Goal: Transaction & Acquisition: Register for event/course

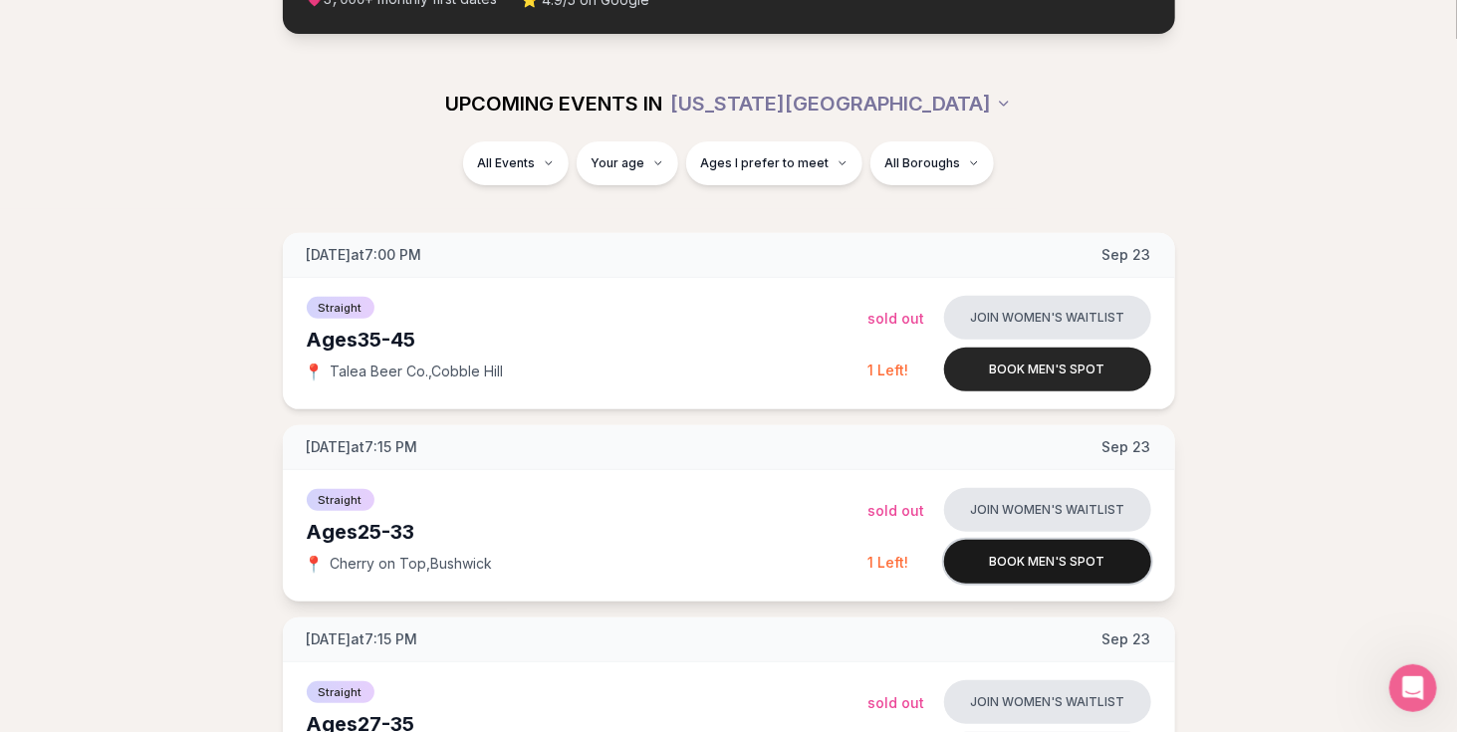
scroll to position [204, 0]
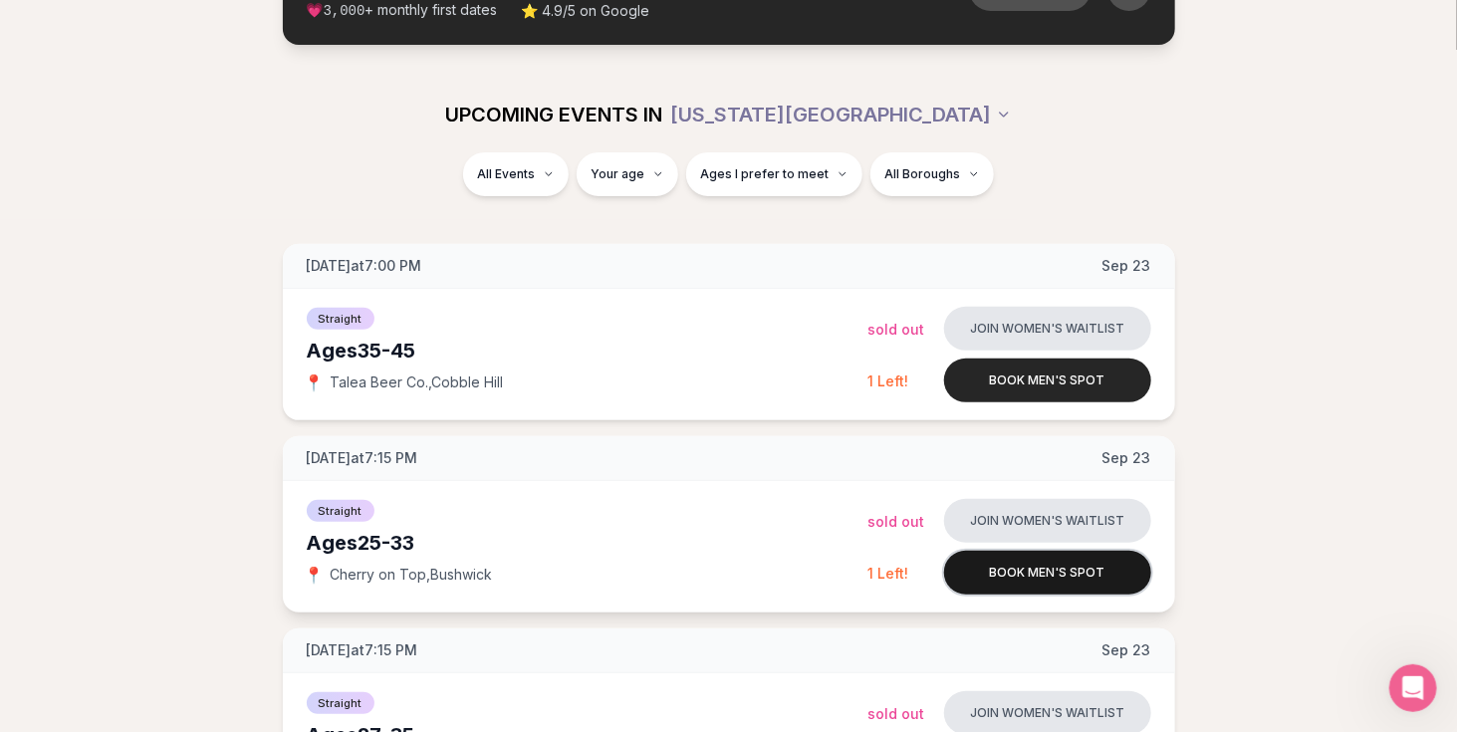
click at [1006, 551] on button "Book men's spot" at bounding box center [1047, 573] width 207 height 44
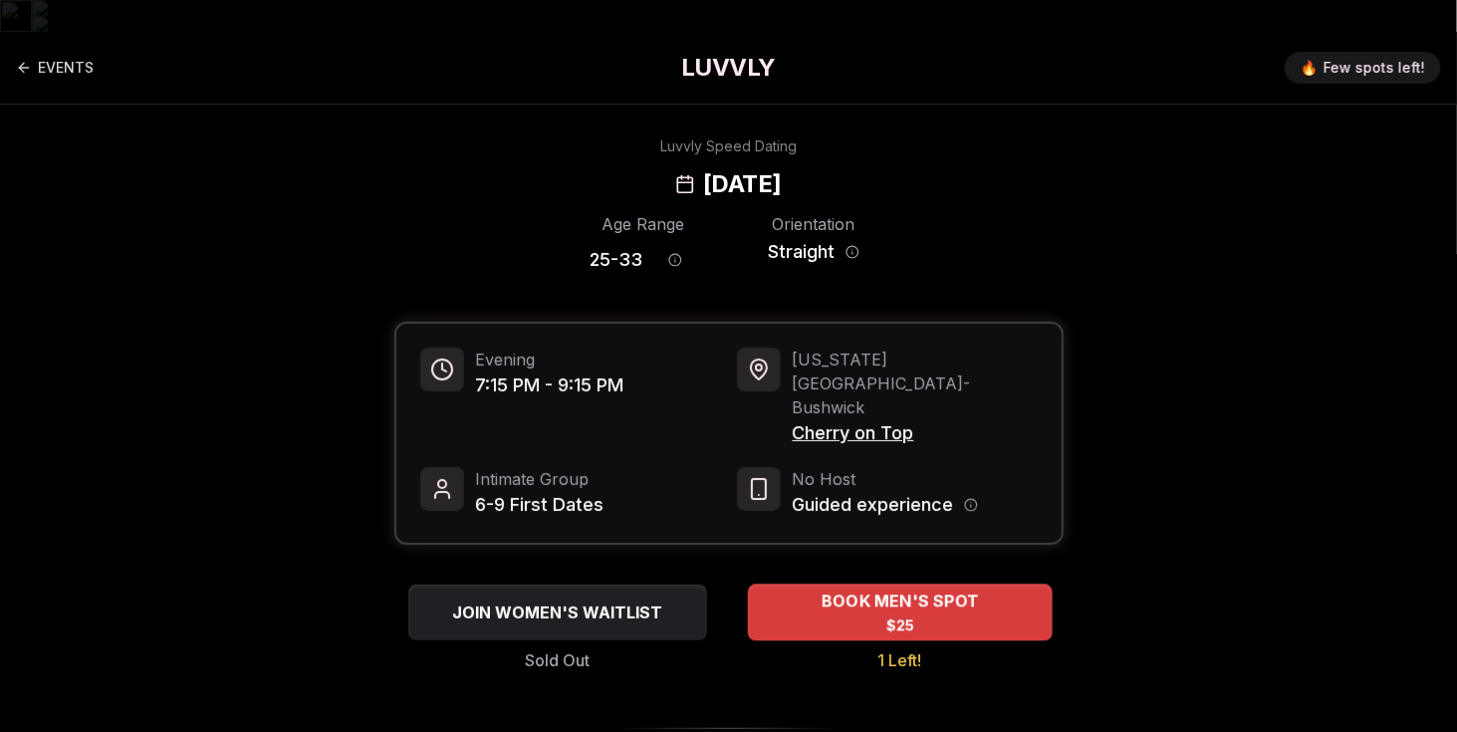
click at [828, 590] on span "BOOK MEN'S SPOT" at bounding box center [899, 602] width 165 height 24
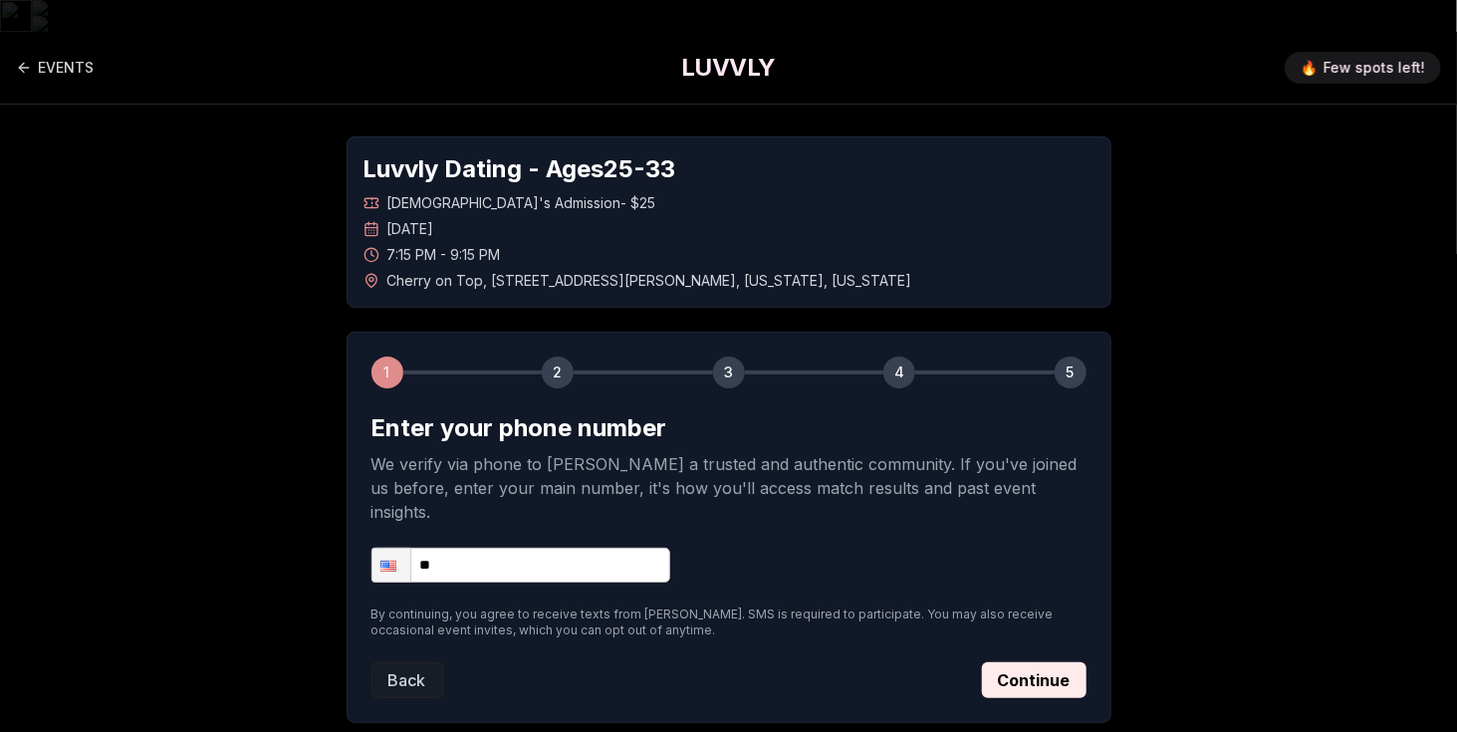
click at [515, 548] on input "**" at bounding box center [520, 565] width 299 height 35
type input "**********"
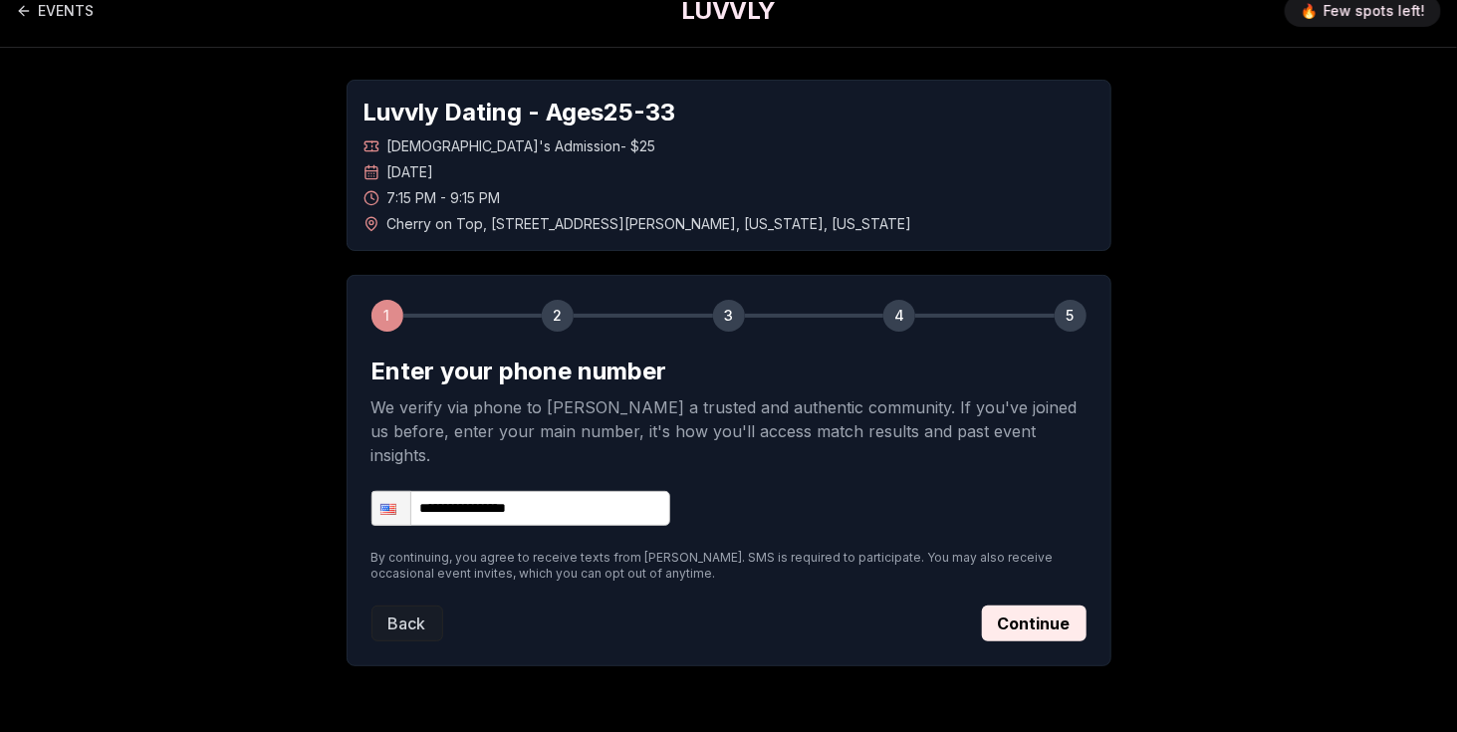
scroll to position [64, 0]
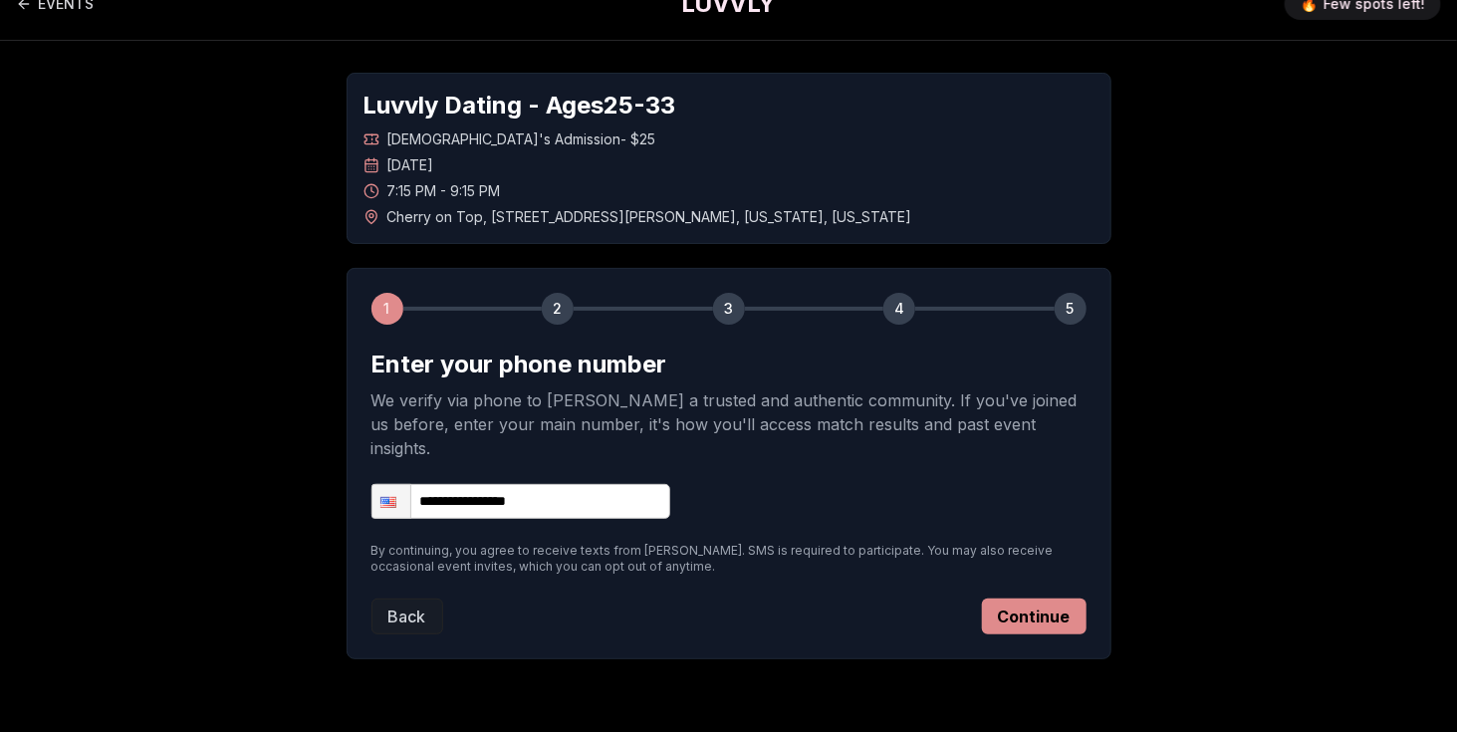
click at [1057, 599] on button "Continue" at bounding box center [1034, 617] width 105 height 36
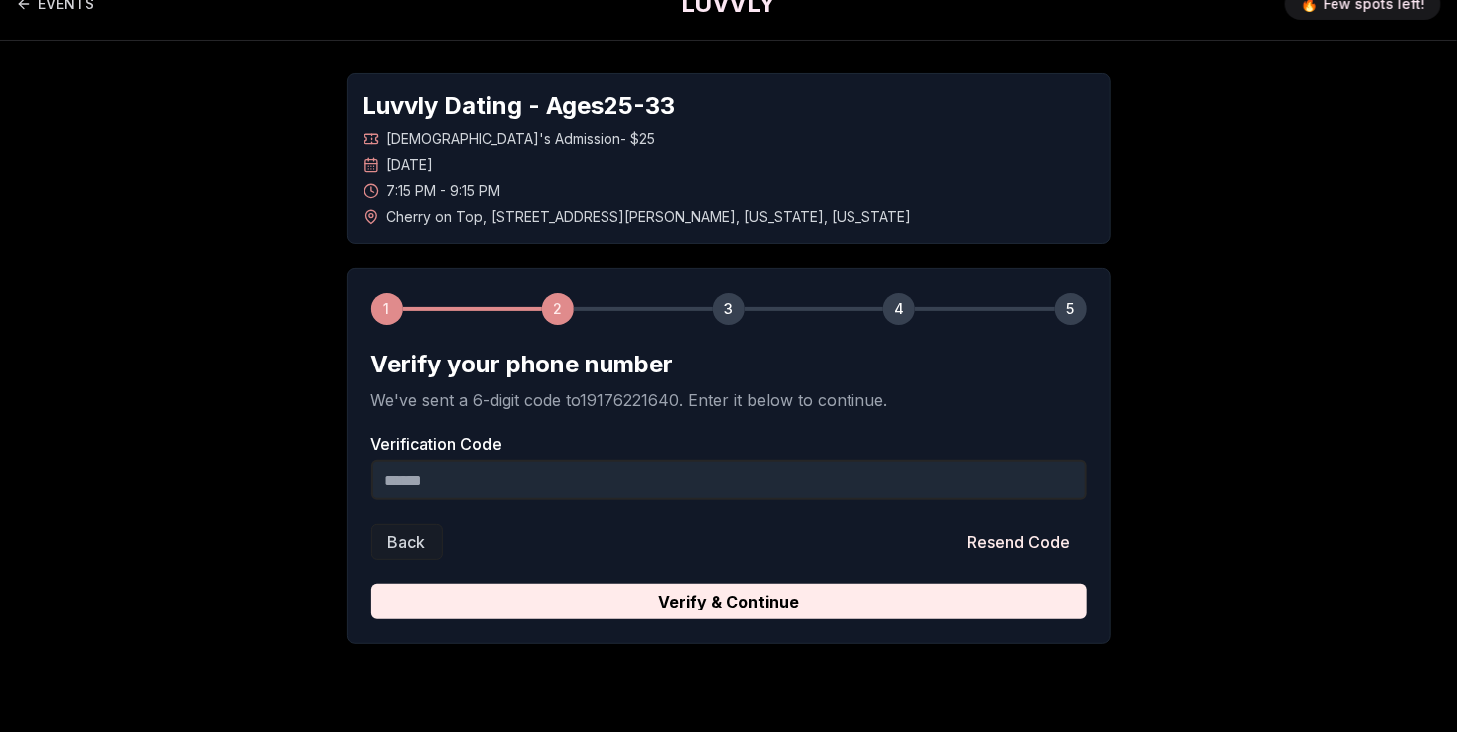
click at [518, 460] on input "Verification Code" at bounding box center [728, 480] width 715 height 40
paste input "******"
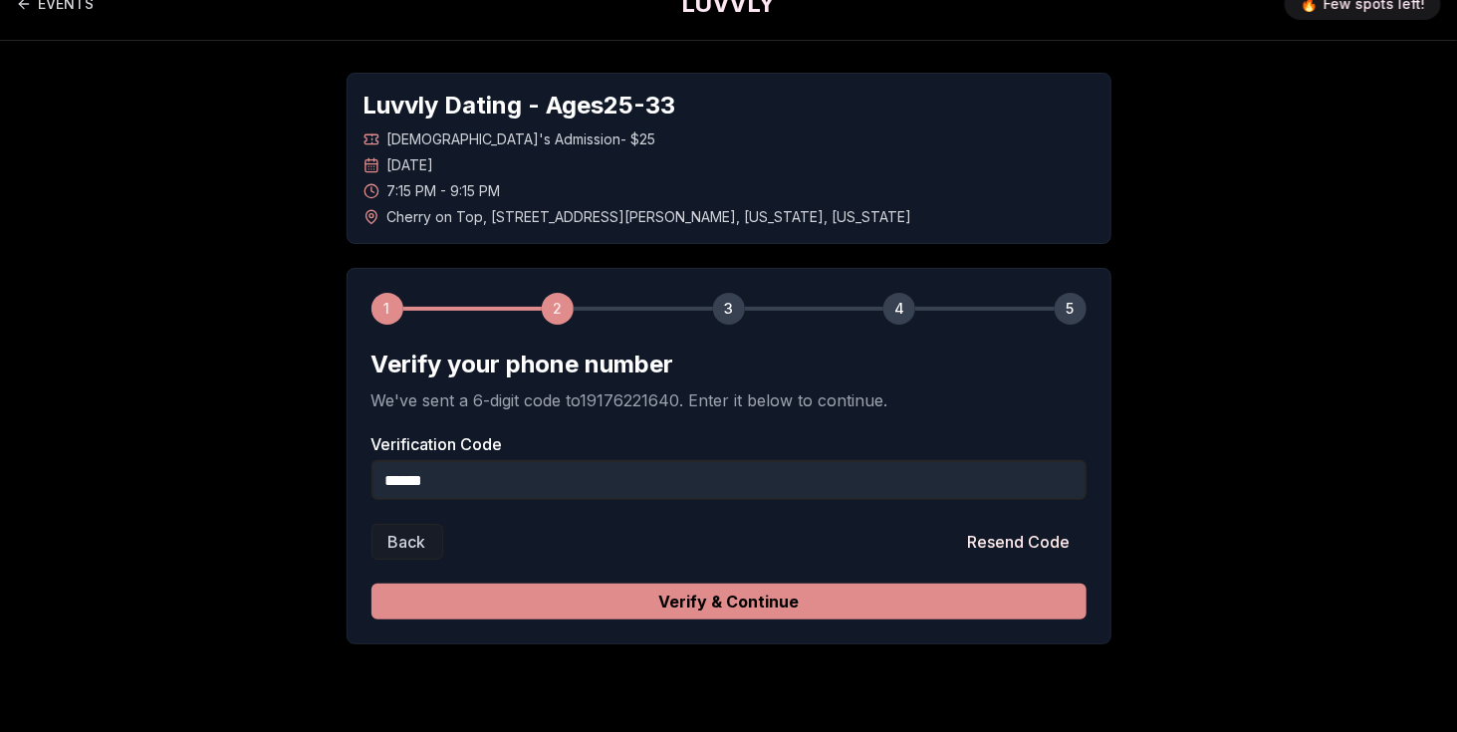
type input "******"
click at [588, 584] on button "Verify & Continue" at bounding box center [728, 602] width 715 height 36
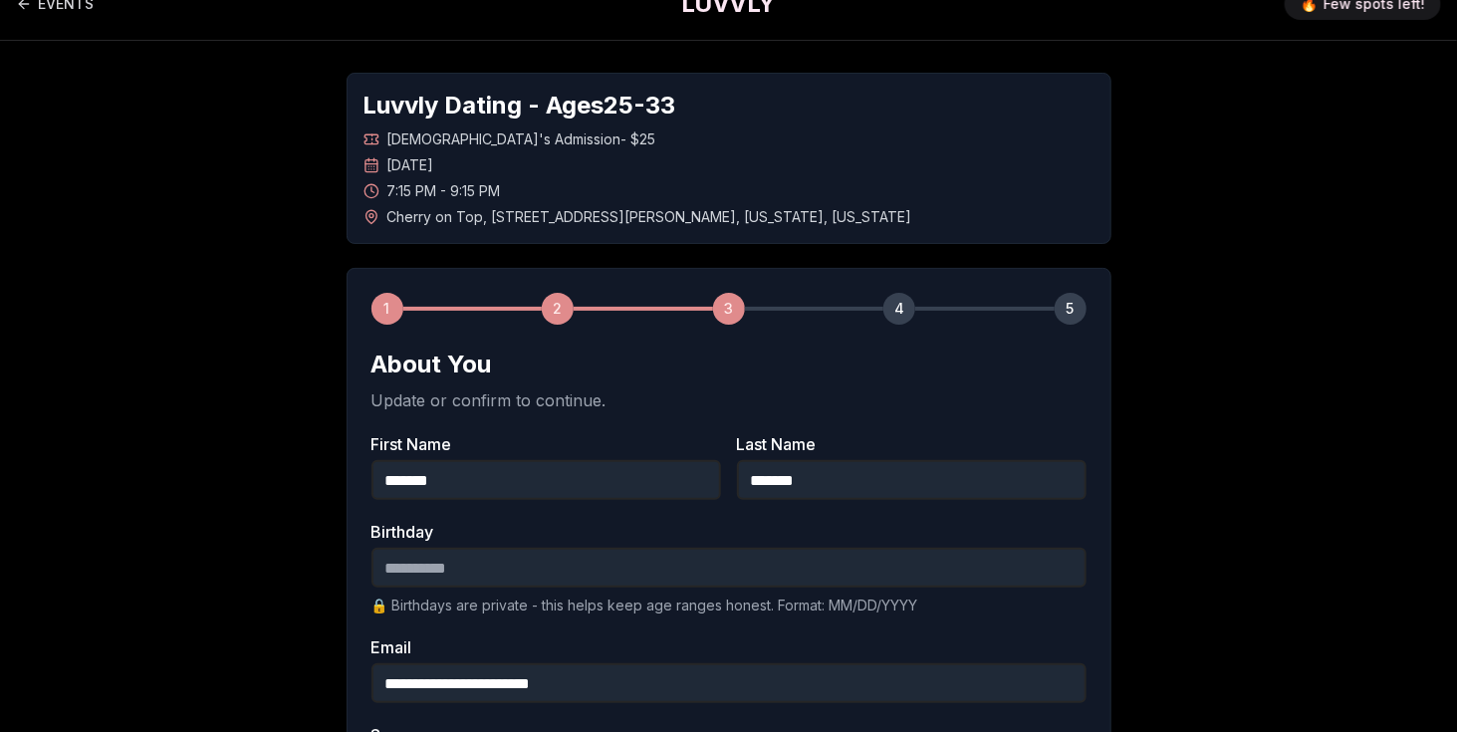
click at [580, 548] on input "Birthday" at bounding box center [728, 568] width 715 height 40
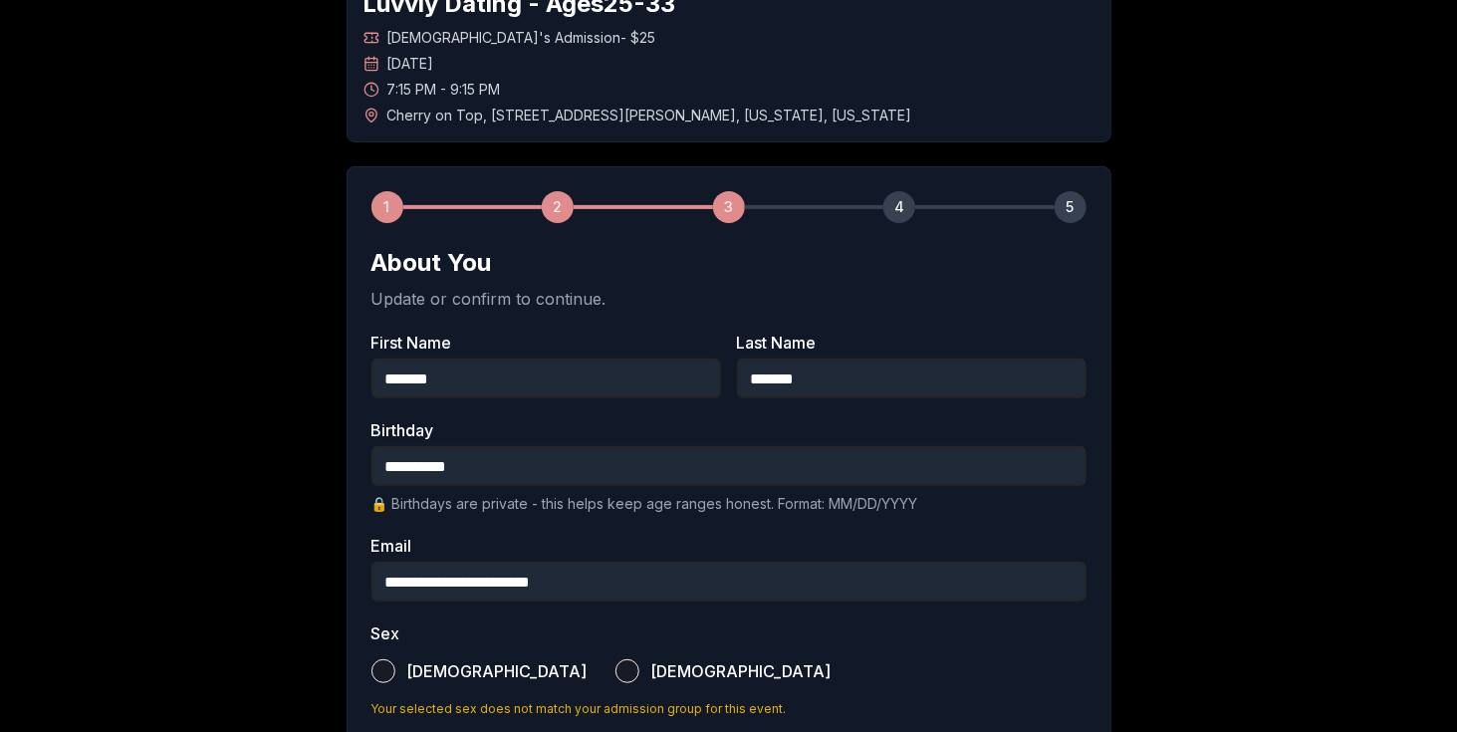
type input "**********"
click at [415, 663] on span "[DEMOGRAPHIC_DATA]" at bounding box center [497, 671] width 180 height 16
click at [395, 659] on button "[DEMOGRAPHIC_DATA]" at bounding box center [383, 671] width 24 height 24
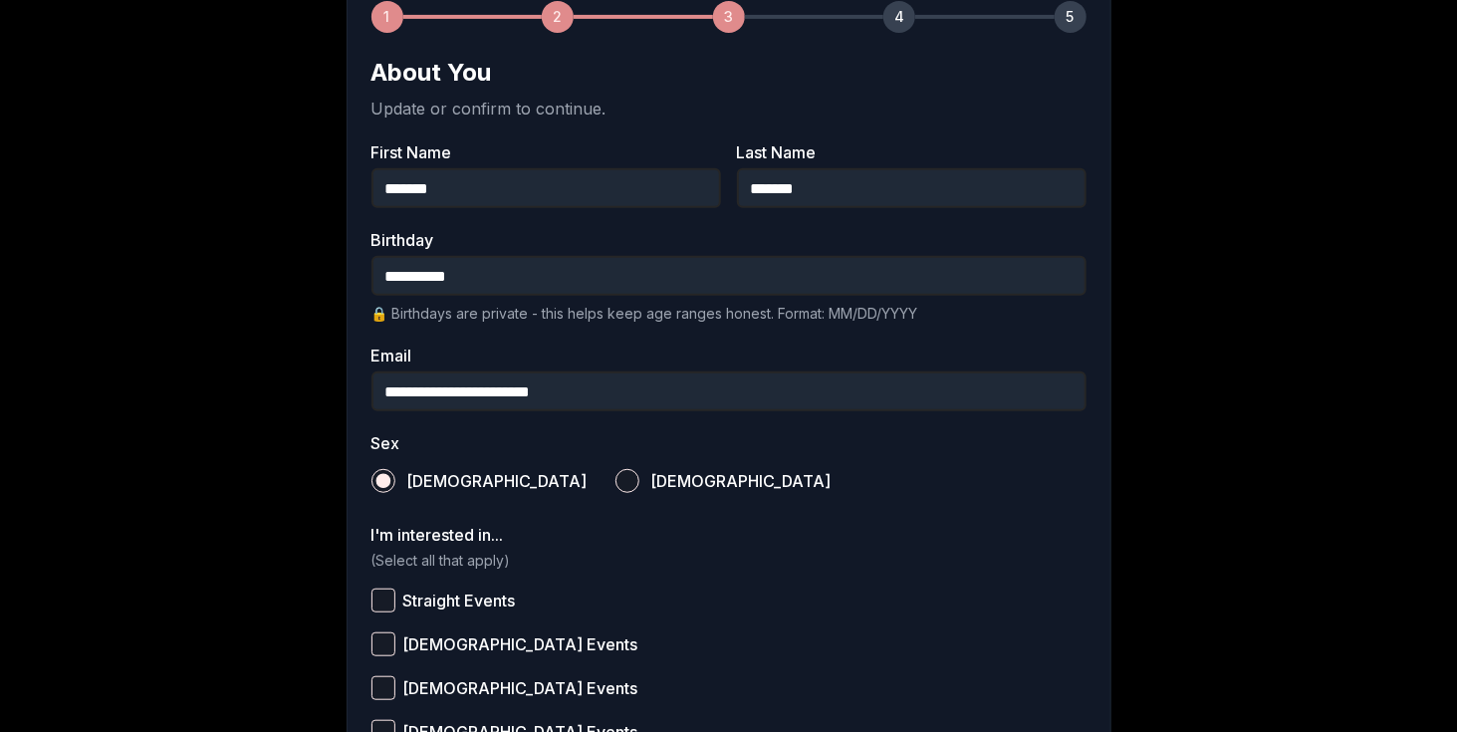
scroll to position [366, 0]
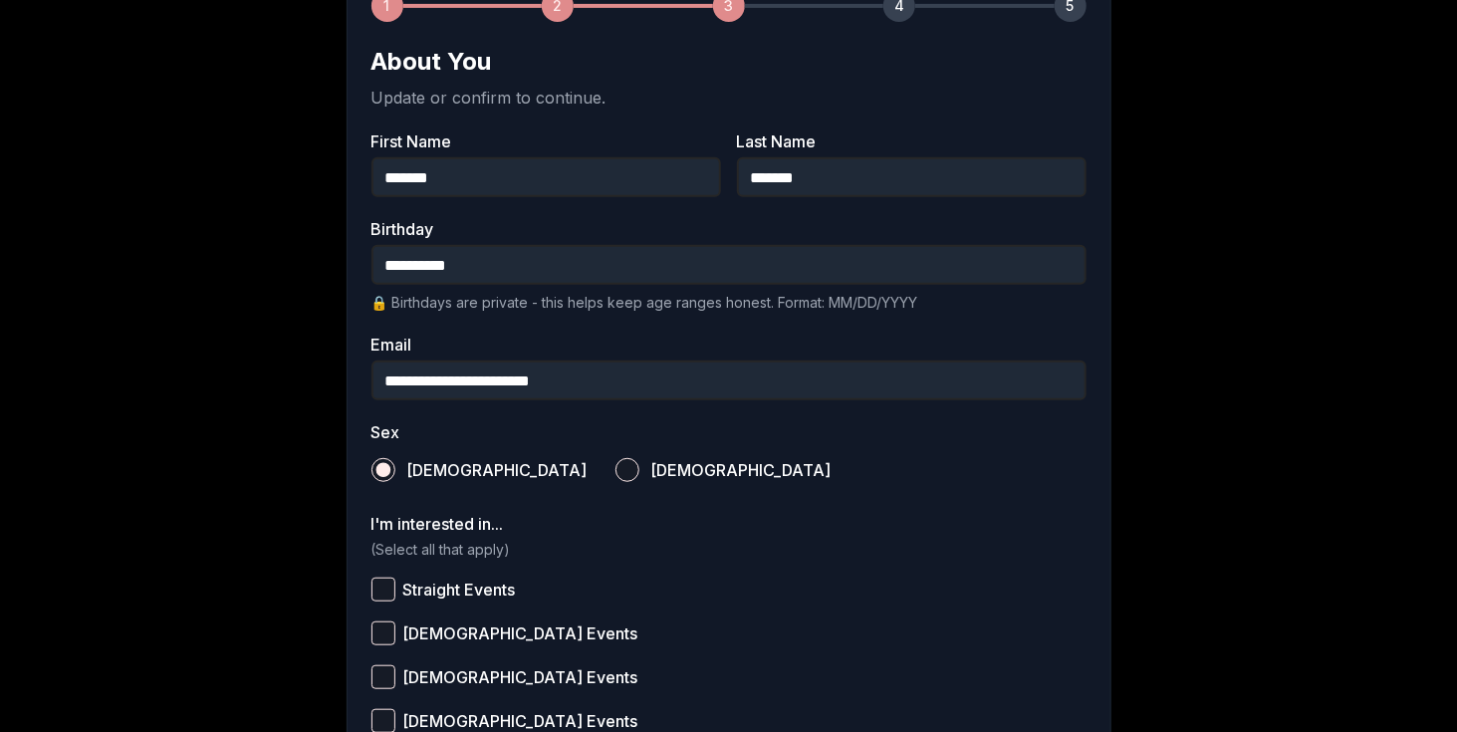
click at [438, 582] on span "Straight Events" at bounding box center [459, 590] width 113 height 16
click at [395, 578] on button "Straight Events" at bounding box center [383, 590] width 24 height 24
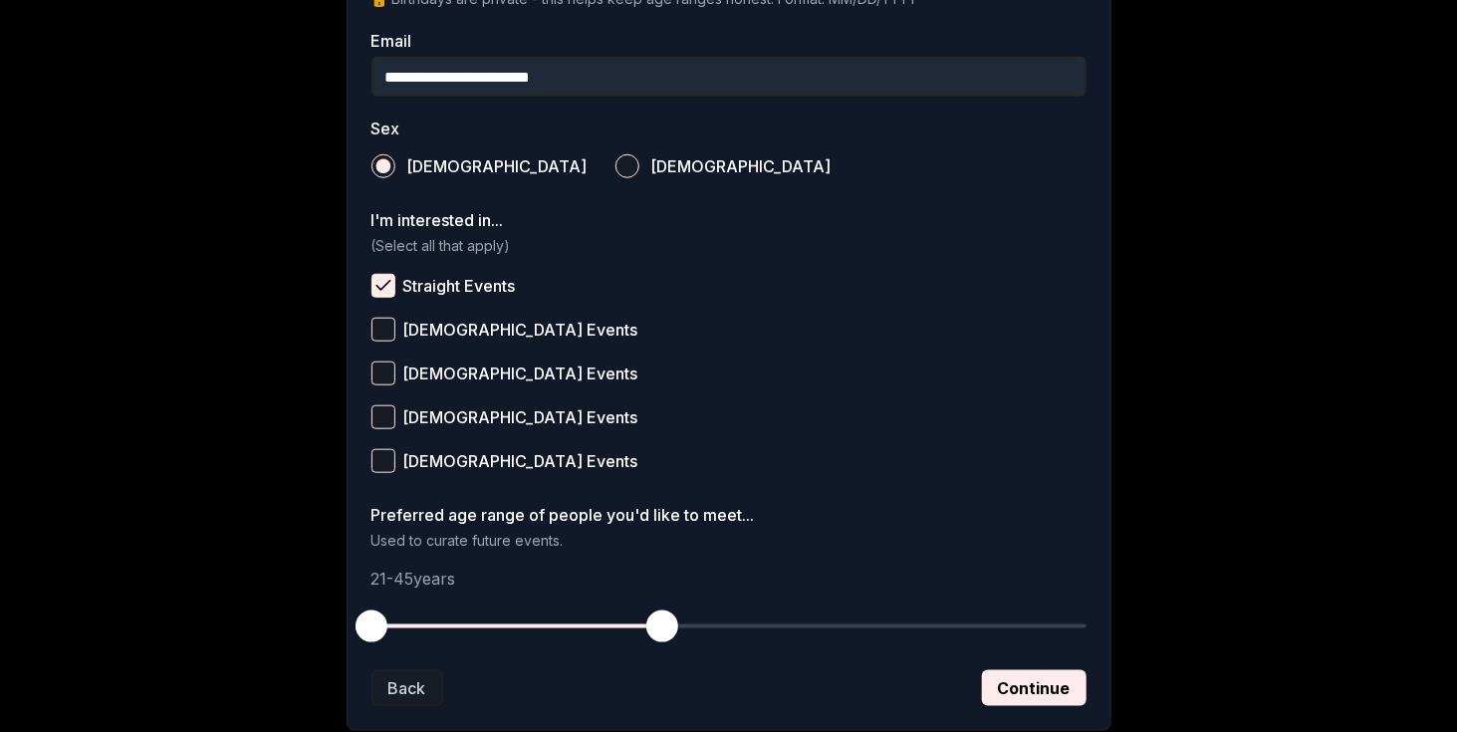
scroll to position [672, 0]
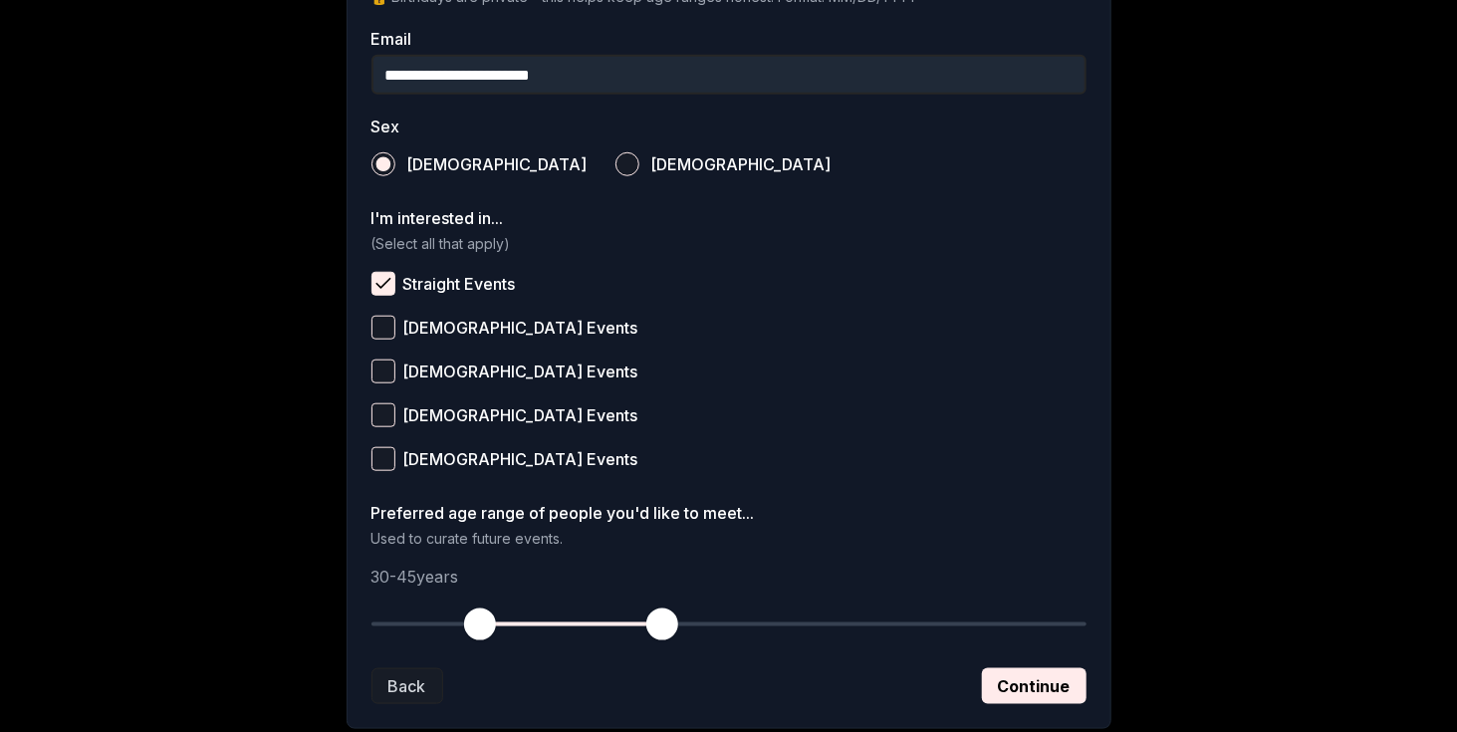
drag, startPoint x: 383, startPoint y: 579, endPoint x: 477, endPoint y: 591, distance: 94.4
click at [477, 603] on button "button" at bounding box center [480, 625] width 44 height 44
drag, startPoint x: 655, startPoint y: 589, endPoint x: 507, endPoint y: 590, distance: 148.4
click at [507, 608] on span "button" at bounding box center [504, 624] width 32 height 32
click at [1032, 668] on button "Continue" at bounding box center [1034, 686] width 105 height 36
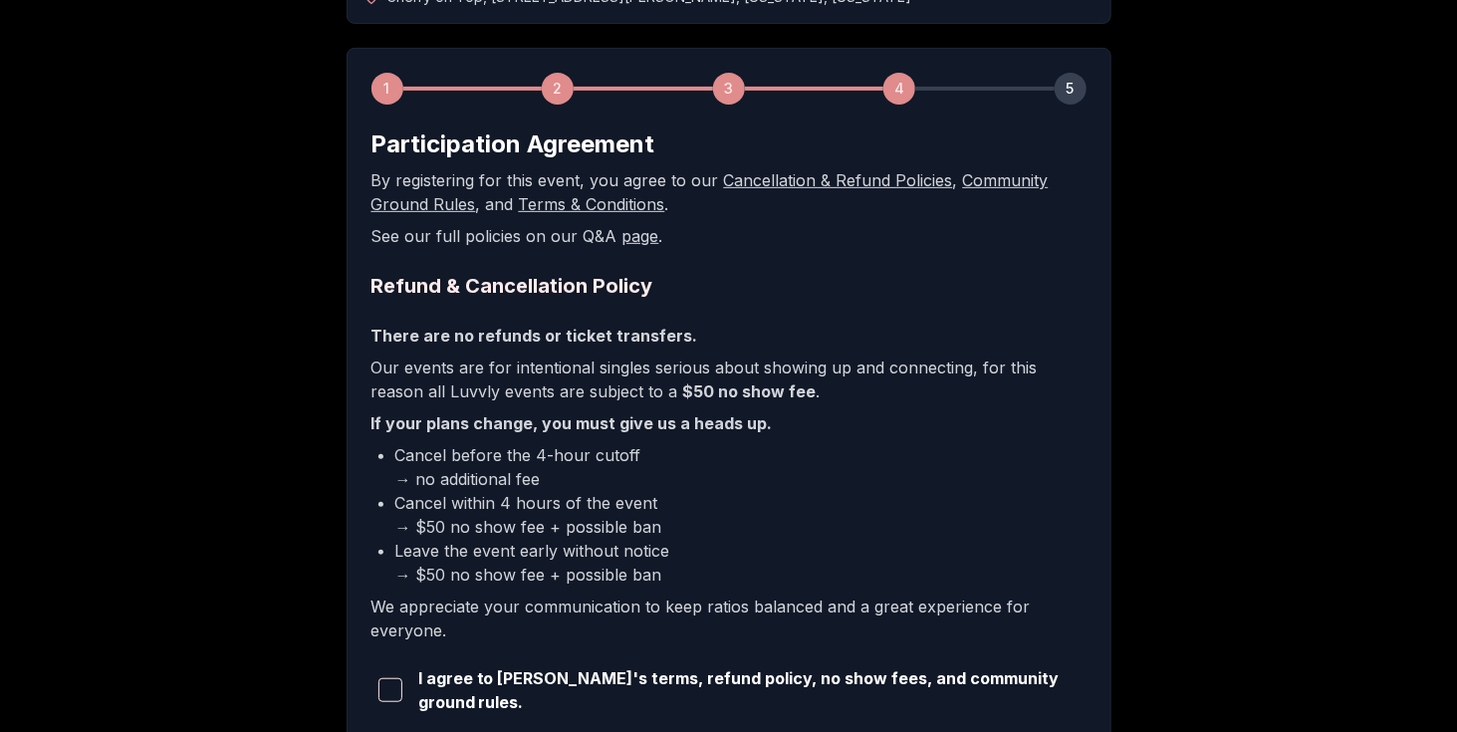
scroll to position [303, 0]
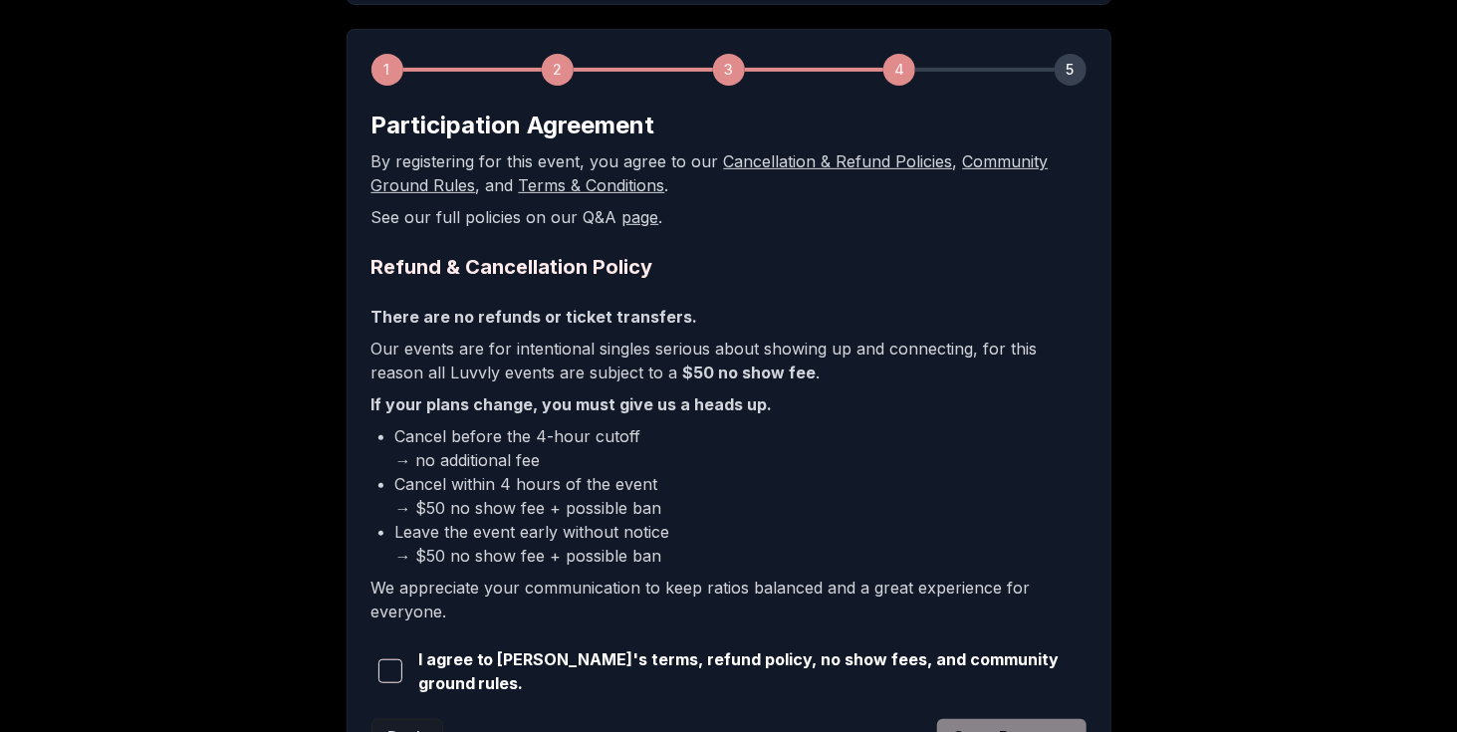
click at [395, 659] on span "button" at bounding box center [390, 671] width 24 height 24
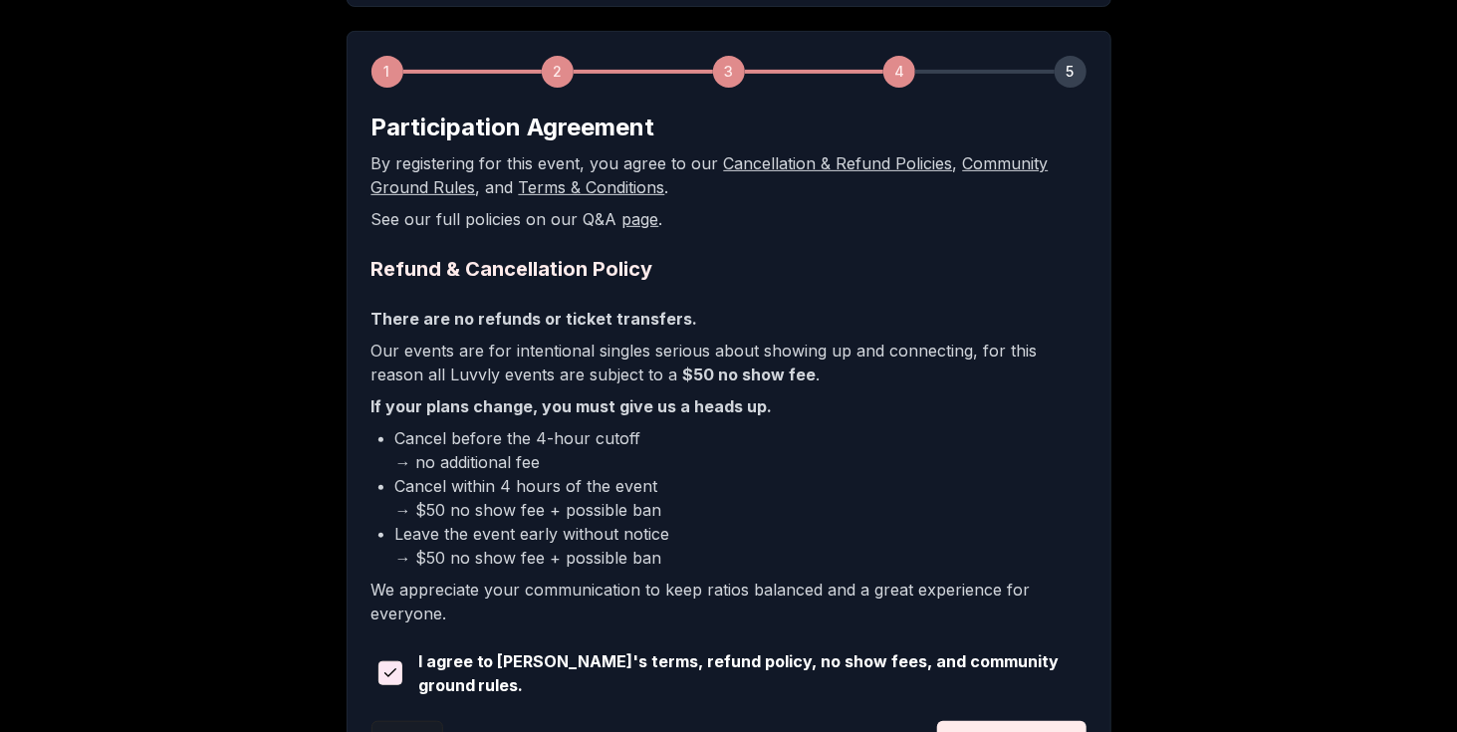
scroll to position [443, 0]
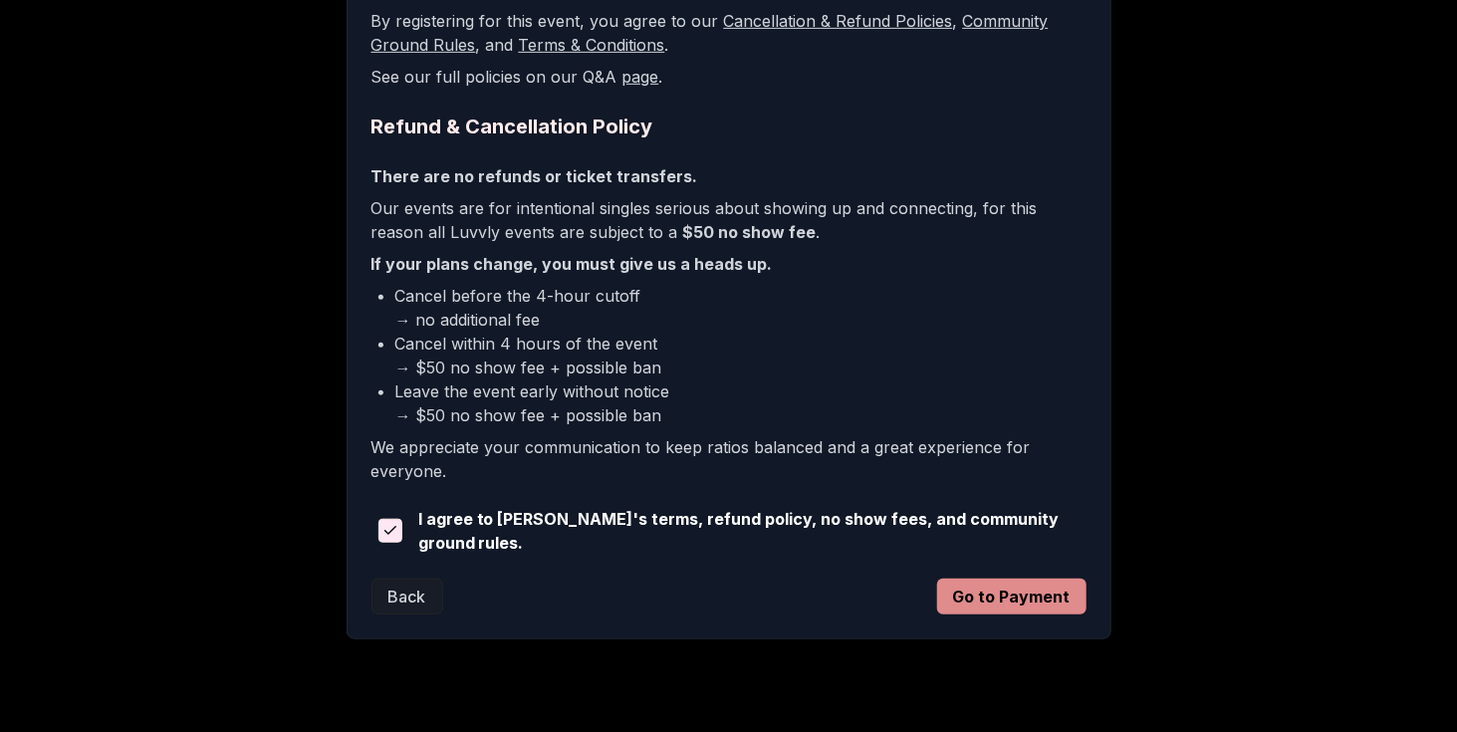
click at [967, 579] on button "Go to Payment" at bounding box center [1011, 597] width 149 height 36
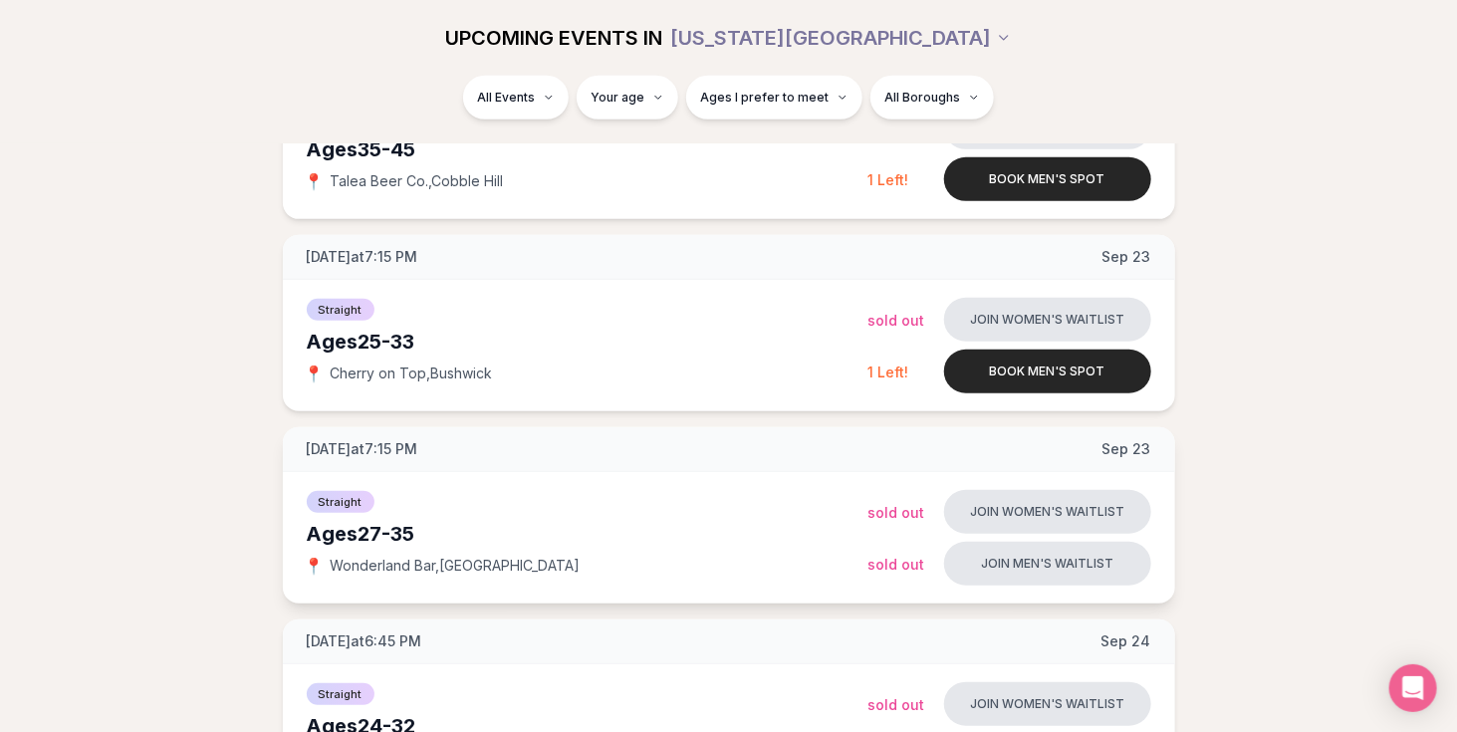
scroll to position [406, 0]
click at [460, 363] on span "Cherry on Top , Bushwick" at bounding box center [412, 373] width 162 height 20
click at [462, 363] on span "Cherry on Top , Bushwick" at bounding box center [412, 373] width 162 height 20
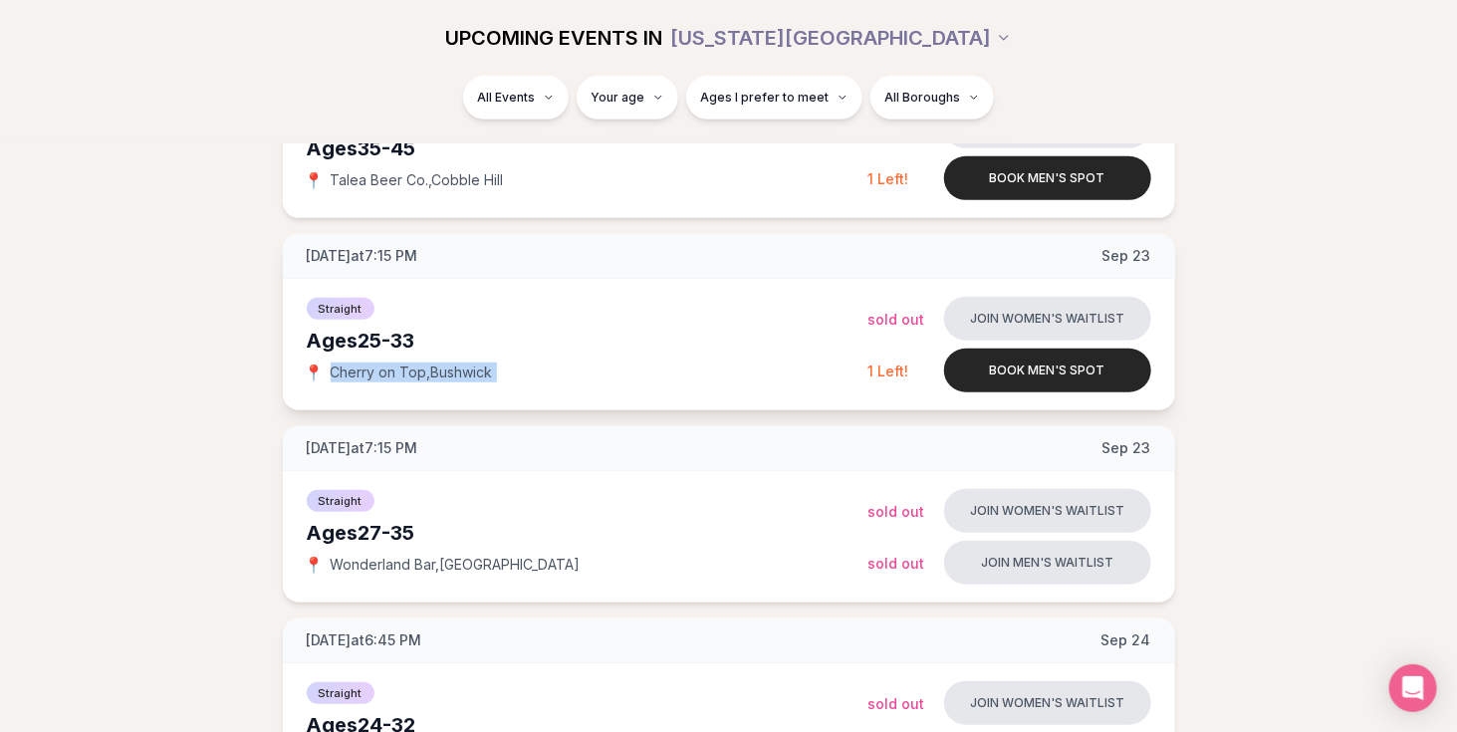
click at [462, 363] on span "Cherry on Top , Bushwick" at bounding box center [412, 373] width 162 height 20
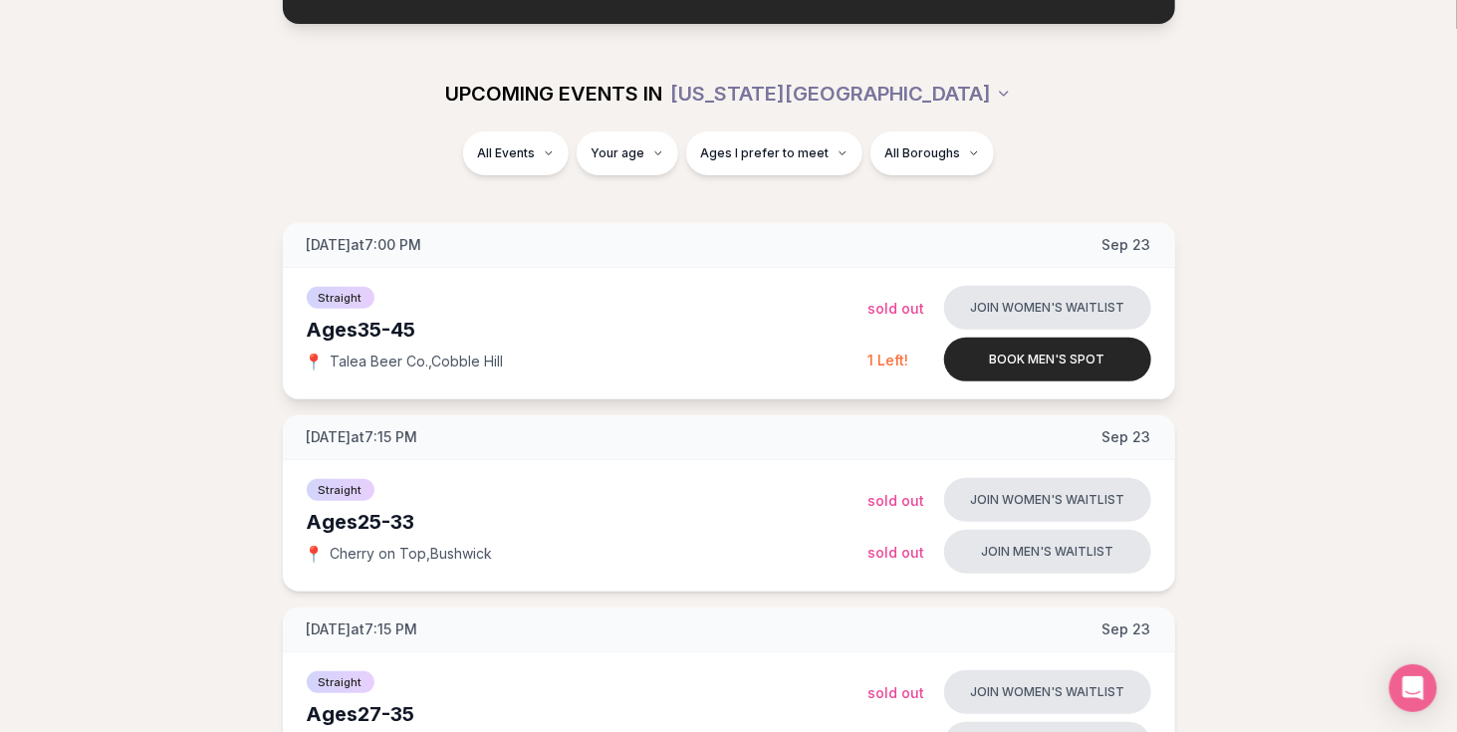
scroll to position [0, 0]
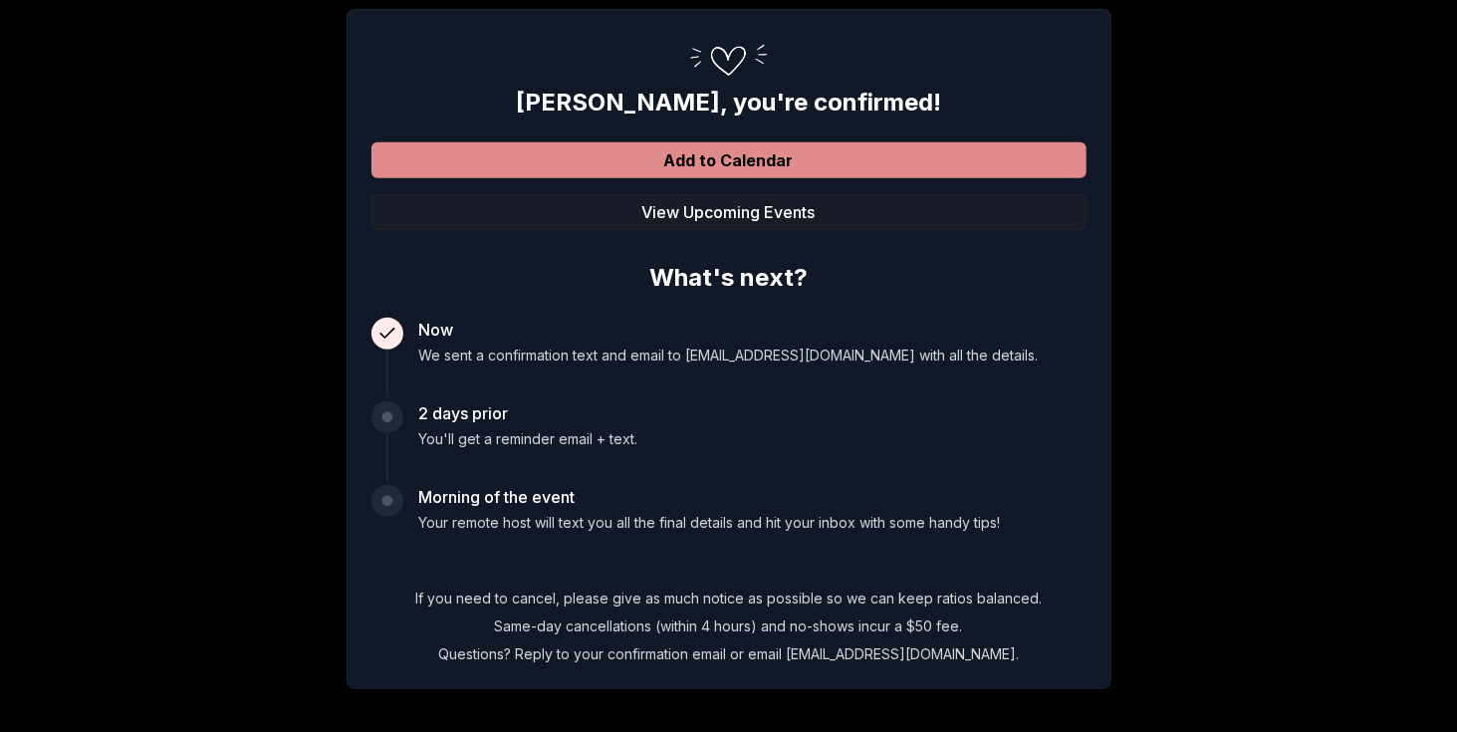
scroll to position [325, 0]
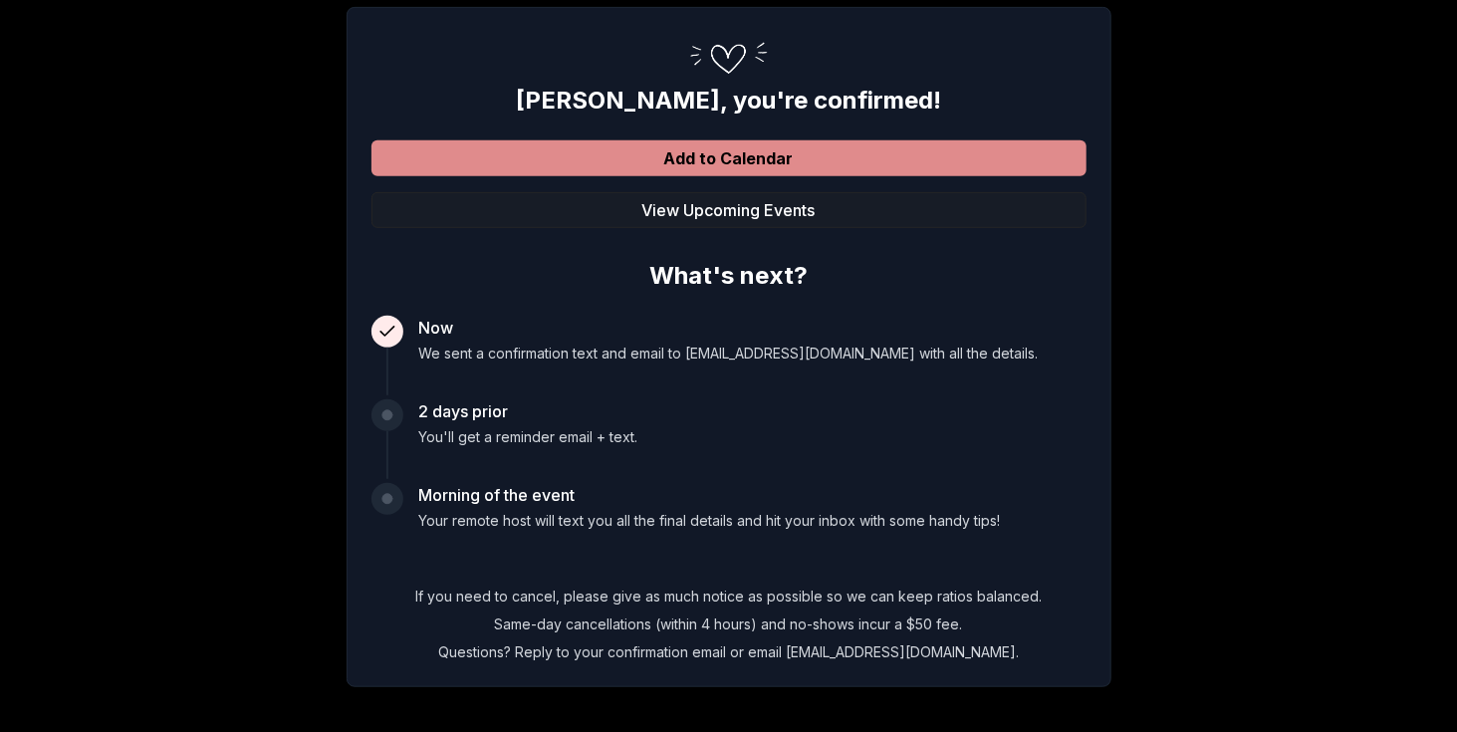
click at [706, 140] on button "Add to Calendar" at bounding box center [728, 158] width 715 height 36
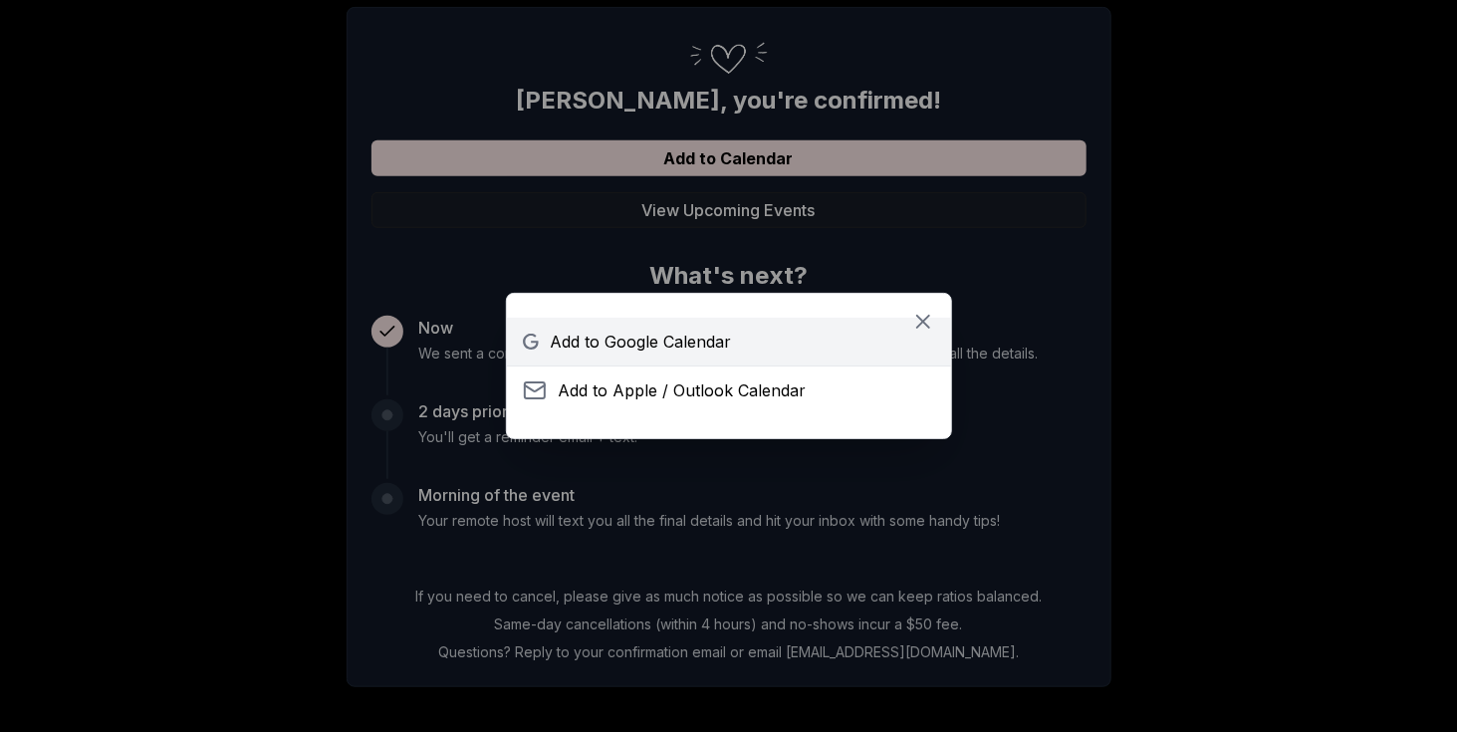
click at [677, 335] on span "Add to Google Calendar" at bounding box center [641, 342] width 181 height 24
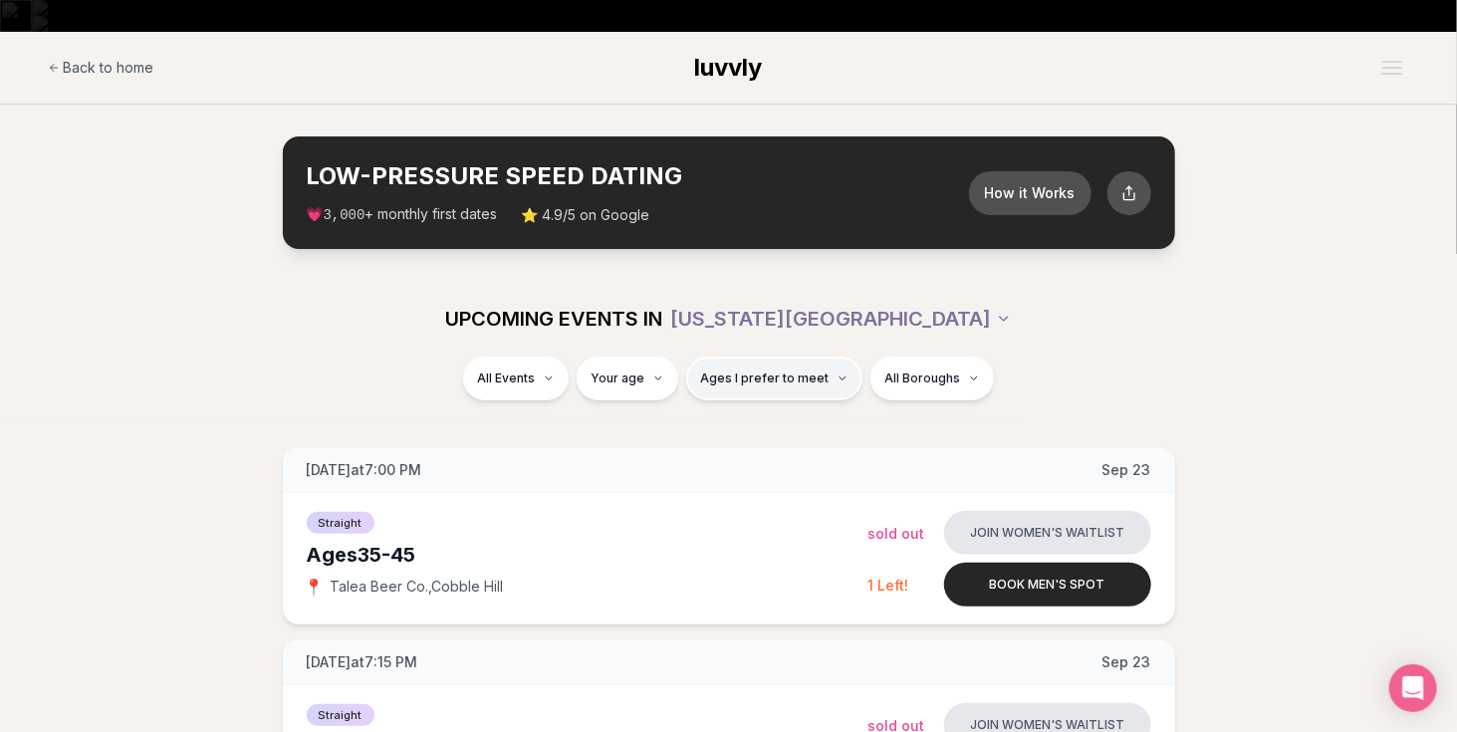
click at [837, 357] on button "Ages I prefer to meet" at bounding box center [774, 379] width 176 height 44
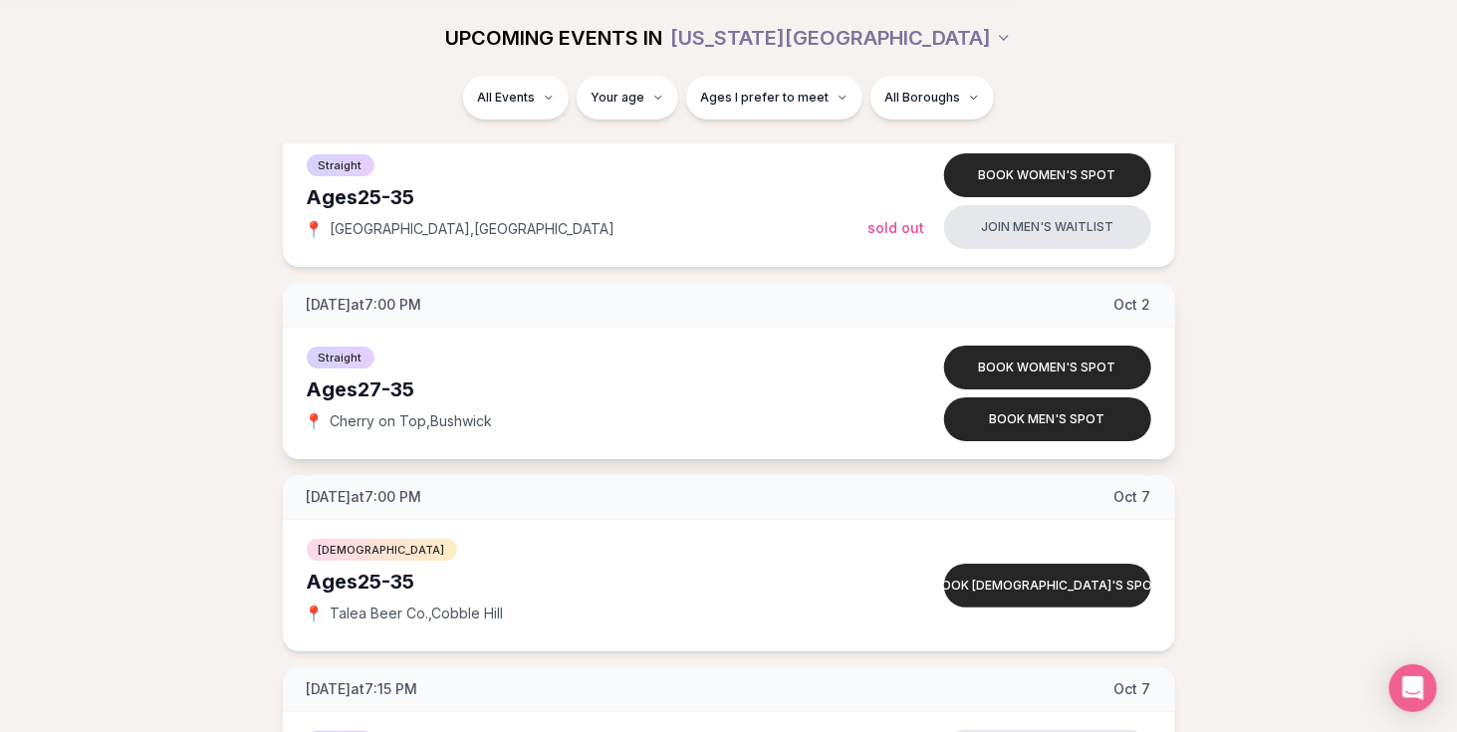
scroll to position [3253, 0]
